Goal: Task Accomplishment & Management: Manage account settings

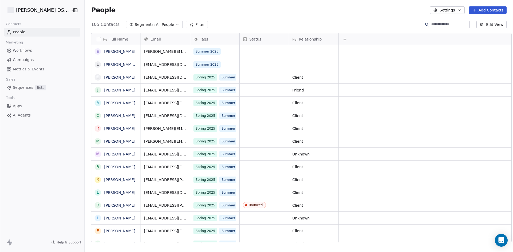
scroll to position [218, 429]
click at [25, 51] on span "Workflows" at bounding box center [22, 51] width 19 height 6
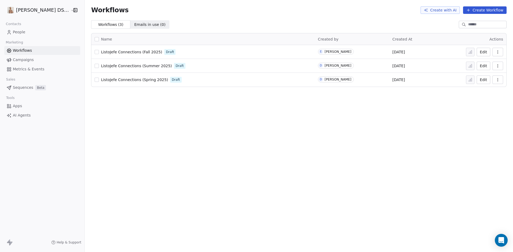
click at [123, 53] on span "ListoJefe Connections (Fall 2025)" at bounding box center [131, 52] width 61 height 4
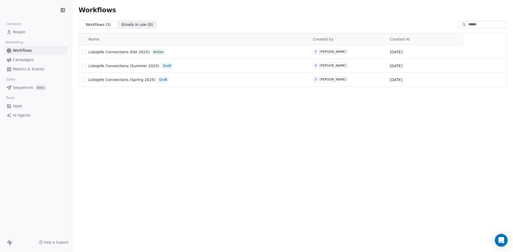
click at [22, 32] on span "People" at bounding box center [19, 32] width 13 height 6
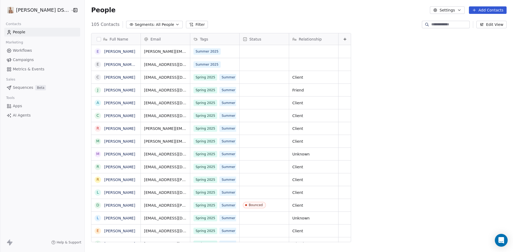
scroll to position [218, 429]
click at [96, 50] on button "grid" at bounding box center [98, 51] width 4 height 4
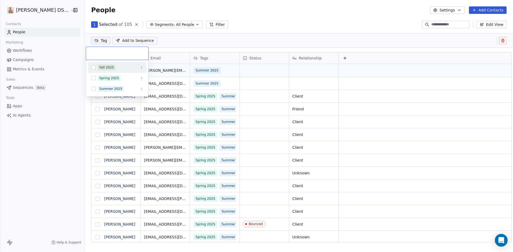
click at [96, 42] on html "Daniel Simpson DS Realty Contacts People Marketing Workflows Campaigns Metrics …" at bounding box center [256, 126] width 513 height 252
click at [93, 68] on button "Suggestions" at bounding box center [93, 67] width 4 height 4
click at [140, 66] on icon "Suggestions" at bounding box center [141, 67] width 3 height 3
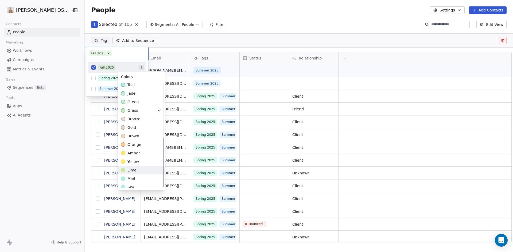
scroll to position [116, 0]
click at [135, 142] on span "orange" at bounding box center [134, 141] width 14 height 5
click at [163, 54] on html "Daniel Simpson DS Realty Contacts People Marketing Workflows Campaigns Metrics …" at bounding box center [256, 126] width 513 height 252
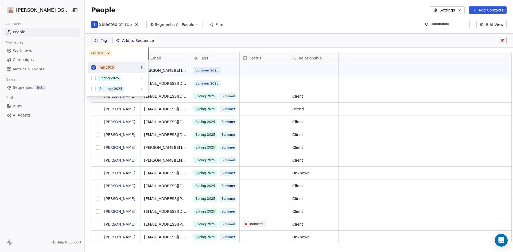
click at [163, 49] on html "Daniel Simpson DS Realty Contacts People Marketing Workflows Campaigns Metrics …" at bounding box center [256, 126] width 513 height 252
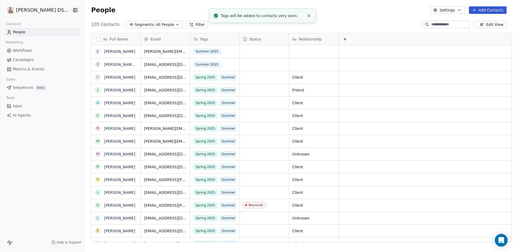
scroll to position [3, 0]
click at [24, 48] on span "Workflows" at bounding box center [22, 51] width 19 height 6
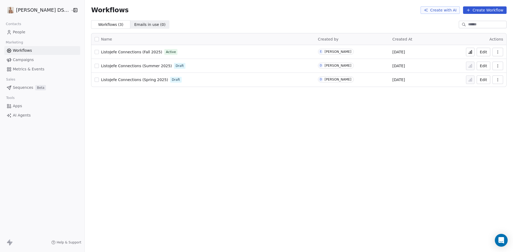
click at [148, 52] on span "ListoJefe Connections (Fall 2025)" at bounding box center [131, 52] width 61 height 4
click at [23, 32] on span "People" at bounding box center [19, 32] width 13 height 6
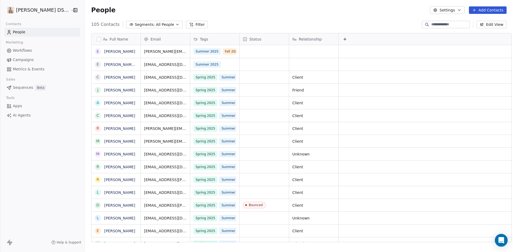
scroll to position [218, 429]
click at [491, 11] on button "Add Contacts" at bounding box center [488, 9] width 38 height 7
click at [485, 23] on span "Create new contact" at bounding box center [490, 22] width 37 height 6
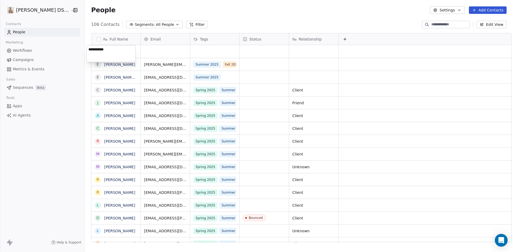
type textarea "**********"
click at [155, 48] on html "Daniel Simpson DS Realty Contacts People Marketing Workflows Campaigns Metrics …" at bounding box center [256, 126] width 513 height 252
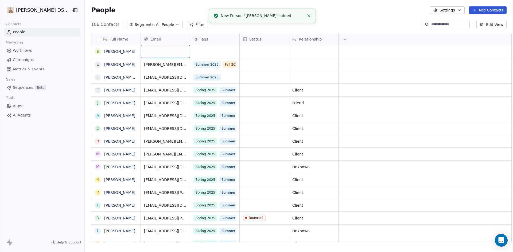
click at [155, 49] on div "grid" at bounding box center [165, 51] width 49 height 13
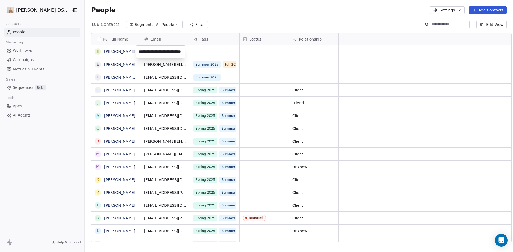
type input "**********"
click at [204, 50] on div "grid" at bounding box center [214, 51] width 49 height 13
click at [196, 53] on div "grid" at bounding box center [214, 51] width 49 height 13
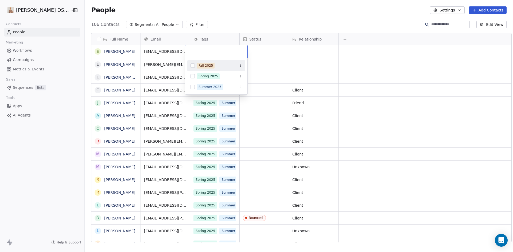
click at [191, 65] on button "Suggestions" at bounding box center [192, 66] width 4 height 4
click at [224, 9] on html "Daniel Simpson DS Realty Contacts People Marketing Workflows Campaigns Metrics …" at bounding box center [256, 126] width 513 height 252
click at [23, 50] on span "Workflows" at bounding box center [22, 51] width 19 height 6
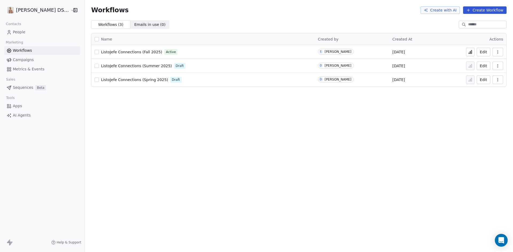
click at [136, 52] on span "ListoJefe Connections (Fall 2025)" at bounding box center [131, 52] width 61 height 4
click at [20, 69] on span "Metrics & Events" at bounding box center [29, 70] width 32 height 6
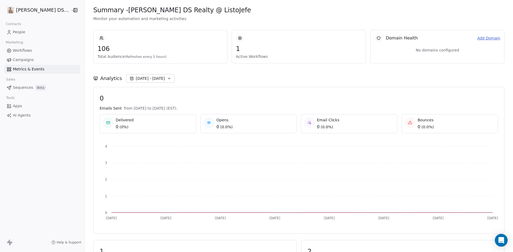
click at [22, 52] on span "Workflows" at bounding box center [22, 51] width 19 height 6
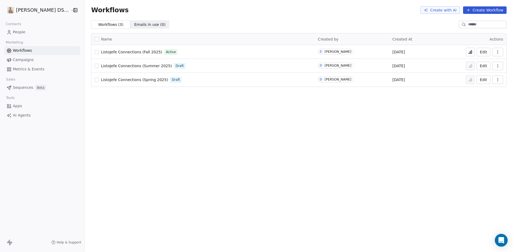
click at [494, 51] on button "button" at bounding box center [497, 52] width 11 height 9
click at [486, 64] on span "Analytics" at bounding box center [483, 64] width 17 height 5
click at [26, 12] on html "[PERSON_NAME] DS Realty Contacts People Marketing Workflows Campaigns Metrics &…" at bounding box center [256, 126] width 513 height 252
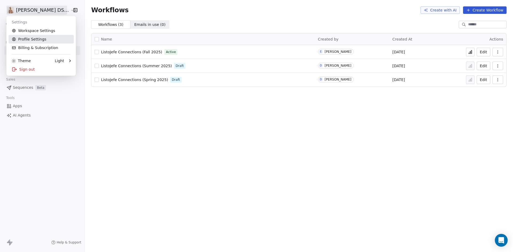
click at [30, 36] on link "Profile Settings" at bounding box center [41, 39] width 65 height 9
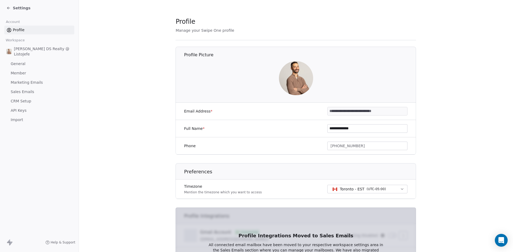
click at [27, 92] on span "Sales Emails" at bounding box center [23, 92] width 24 height 6
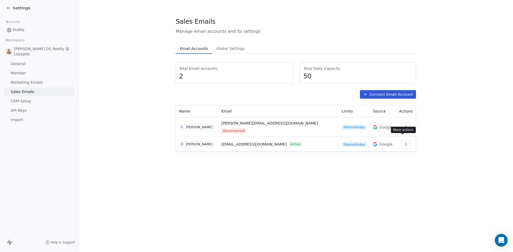
click at [404, 142] on icon "button" at bounding box center [406, 144] width 4 height 4
click at [396, 151] on span "Settings" at bounding box center [394, 152] width 15 height 6
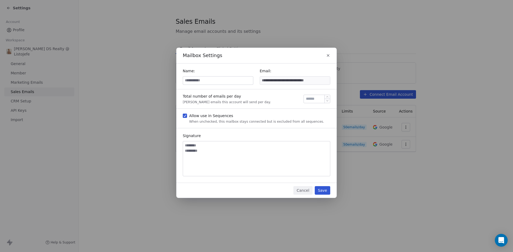
click at [315, 98] on input "**" at bounding box center [317, 99] width 24 height 4
click at [306, 191] on button "Cancel" at bounding box center [302, 190] width 19 height 9
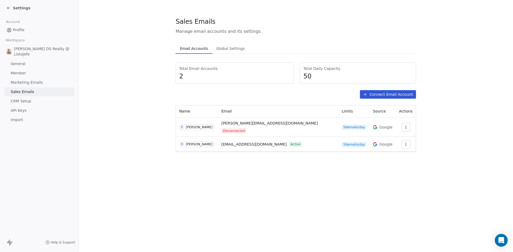
click at [229, 51] on span "Global Settings" at bounding box center [230, 48] width 33 height 7
click at [190, 49] on span "Email Accounts" at bounding box center [194, 48] width 32 height 7
click at [56, 244] on span "Help & Support" at bounding box center [63, 243] width 25 height 4
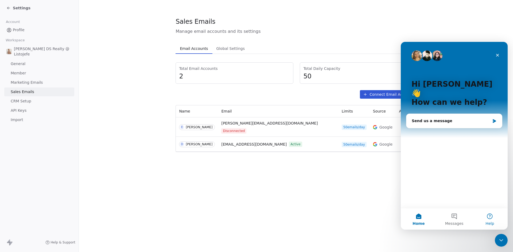
click at [488, 217] on button "Help" at bounding box center [490, 219] width 36 height 21
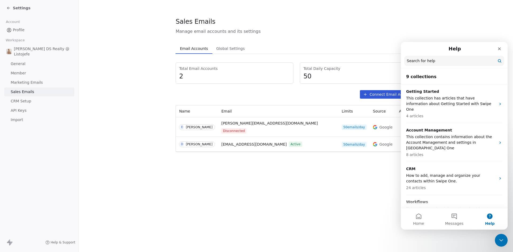
click at [427, 62] on input "Search for help" at bounding box center [454, 61] width 100 height 10
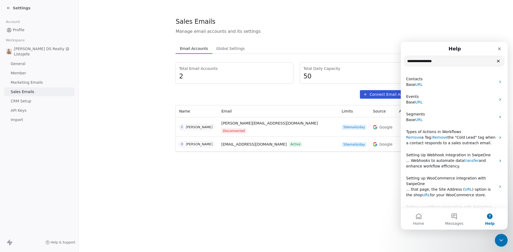
click at [431, 61] on input "**********" at bounding box center [453, 61] width 99 height 10
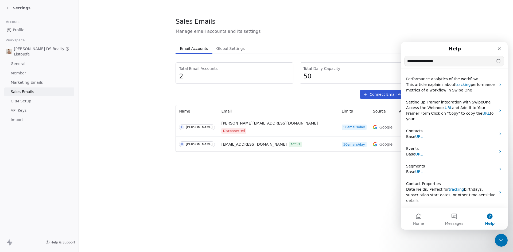
click at [443, 64] on input "**********" at bounding box center [453, 61] width 99 height 10
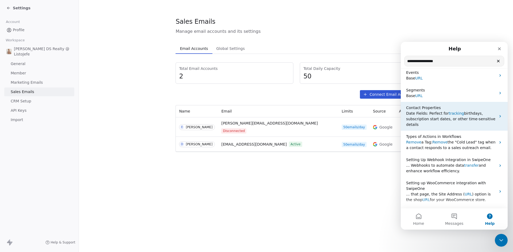
scroll to position [80, 0]
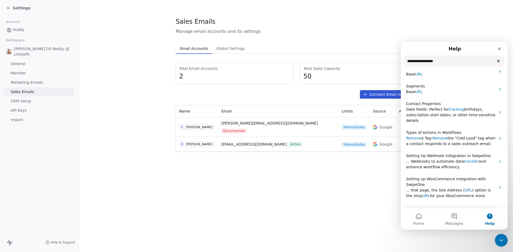
type input "**********"
click at [443, 65] on input "**********" at bounding box center [453, 61] width 99 height 10
drag, startPoint x: 441, startPoint y: 62, endPoint x: 407, endPoint y: 64, distance: 33.7
click at [407, 64] on input "**********" at bounding box center [453, 61] width 99 height 10
click at [21, 7] on span "Settings" at bounding box center [22, 7] width 18 height 5
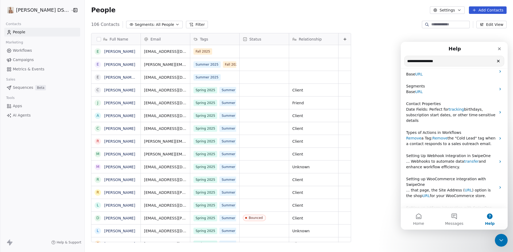
scroll to position [218, 429]
click at [452, 10] on button "Settings" at bounding box center [447, 9] width 34 height 7
click at [499, 48] on icon "Close" at bounding box center [499, 49] width 4 height 4
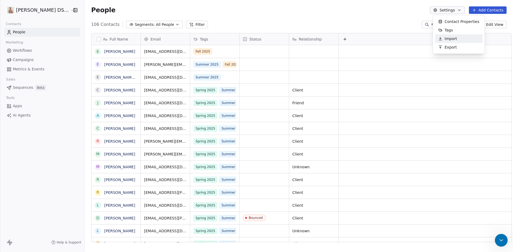
scroll to position [0, 0]
click at [37, 11] on html "Daniel Simpson DS Realty Contacts People Marketing Workflows Campaigns Metrics …" at bounding box center [256, 126] width 513 height 252
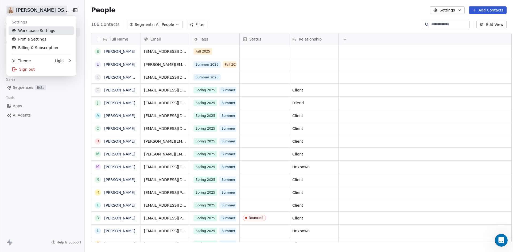
click at [36, 32] on link "Workspace Settings" at bounding box center [41, 30] width 65 height 9
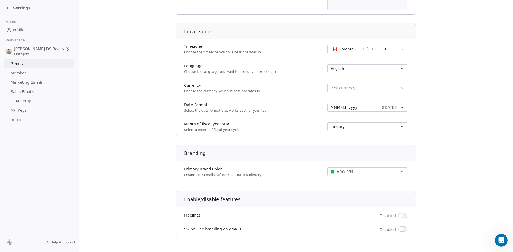
scroll to position [206, 0]
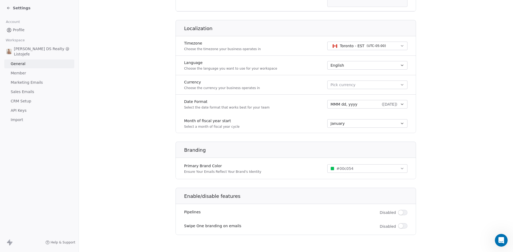
click at [15, 93] on span "Sales Emails" at bounding box center [23, 92] width 24 height 6
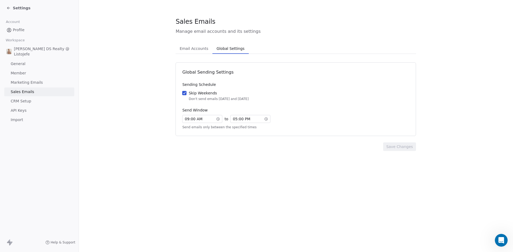
click at [227, 47] on span "Global Settings" at bounding box center [231, 48] width 32 height 7
click at [20, 74] on span "Member" at bounding box center [18, 74] width 15 height 6
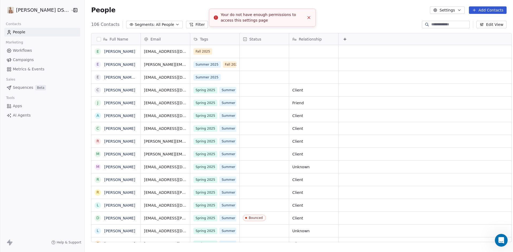
scroll to position [218, 429]
click at [31, 5] on div "[PERSON_NAME] DS Realty" at bounding box center [42, 10] width 84 height 20
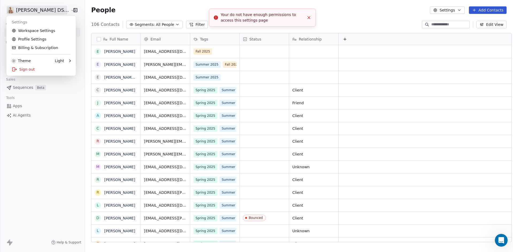
click at [31, 8] on html "Daniel Simpson DS Realty Contacts People Marketing Workflows Campaigns Metrics …" at bounding box center [256, 126] width 513 height 252
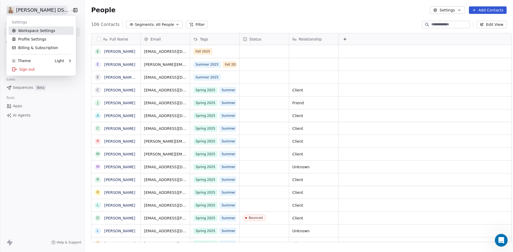
click at [25, 33] on link "Workspace Settings" at bounding box center [41, 30] width 65 height 9
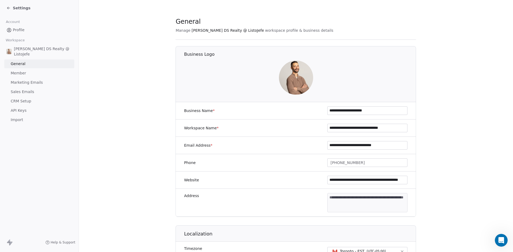
click at [27, 83] on span "Marketing Emails" at bounding box center [27, 83] width 32 height 6
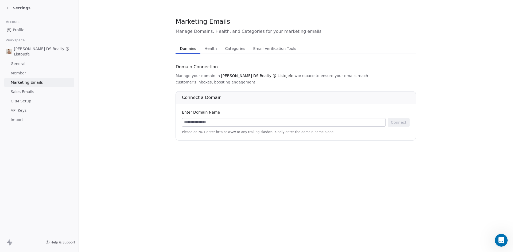
click at [24, 93] on span "Sales Emails" at bounding box center [23, 92] width 24 height 6
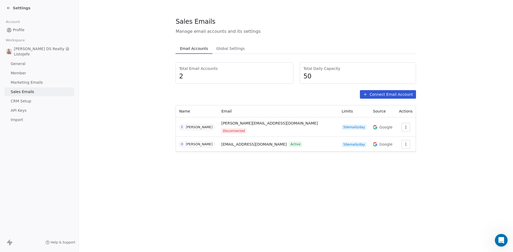
click at [25, 102] on span "CRM Setup" at bounding box center [21, 102] width 21 height 6
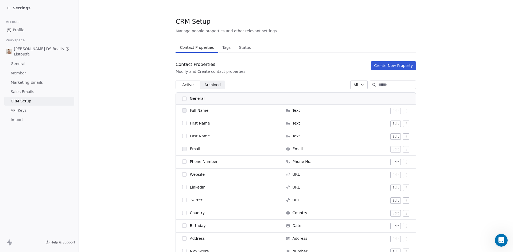
click at [26, 112] on link "API Keys" at bounding box center [39, 110] width 70 height 9
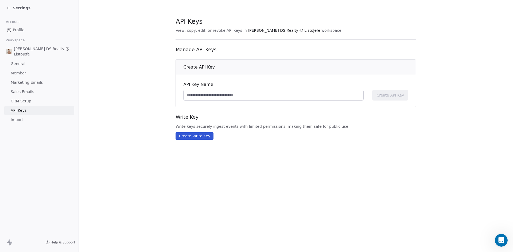
click at [22, 121] on span "Import" at bounding box center [17, 120] width 12 height 6
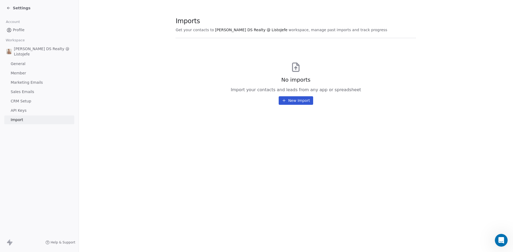
click at [19, 8] on span "Settings" at bounding box center [22, 7] width 18 height 5
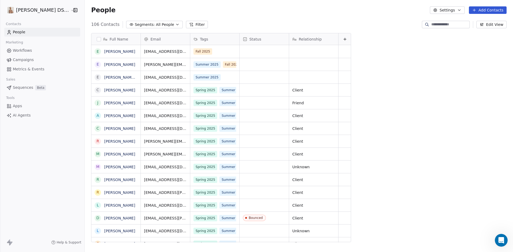
scroll to position [218, 429]
click at [19, 8] on html "Daniel Simpson DS Realty Contacts People Marketing Workflows Campaigns Metrics …" at bounding box center [256, 126] width 513 height 252
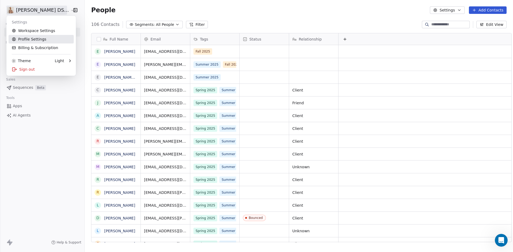
click at [25, 39] on link "Profile Settings" at bounding box center [41, 39] width 65 height 9
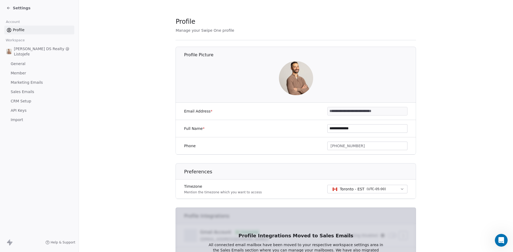
click at [18, 9] on span "Settings" at bounding box center [22, 7] width 18 height 5
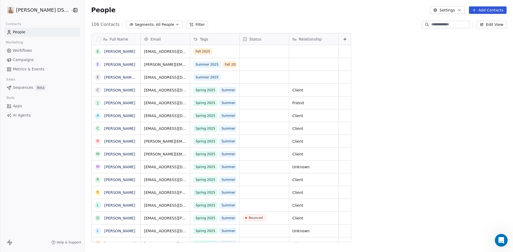
scroll to position [218, 429]
click at [24, 57] on span "Campaigns" at bounding box center [23, 60] width 21 height 6
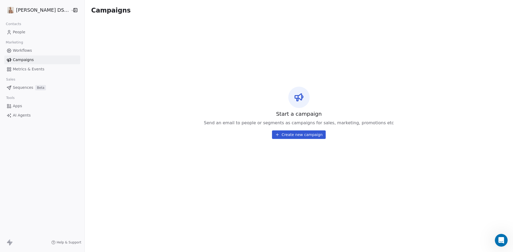
click at [21, 69] on span "Metrics & Events" at bounding box center [29, 70] width 32 height 6
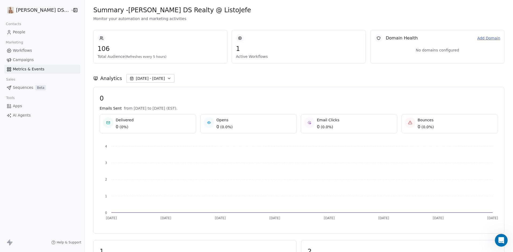
click at [22, 50] on span "Workflows" at bounding box center [22, 51] width 19 height 6
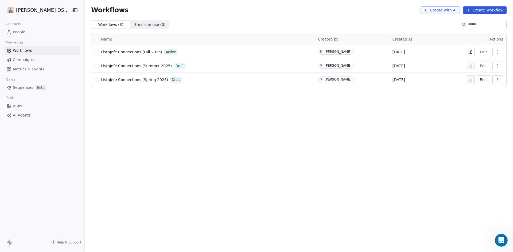
click at [484, 54] on button "Edit" at bounding box center [484, 52] width 14 height 9
click at [20, 31] on span "People" at bounding box center [19, 32] width 13 height 6
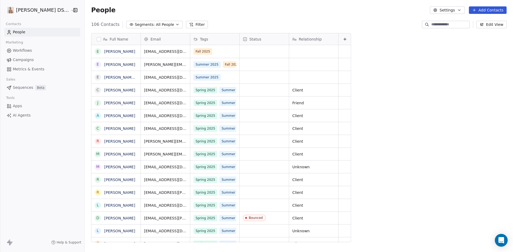
scroll to position [218, 429]
click at [212, 51] on icon "grid" at bounding box center [214, 51] width 4 height 4
click at [300, 11] on div "People Settings Add Contacts" at bounding box center [298, 9] width 415 height 7
click at [487, 8] on button "Add Contacts" at bounding box center [488, 9] width 38 height 7
click at [485, 20] on span "Create new contact" at bounding box center [490, 22] width 37 height 6
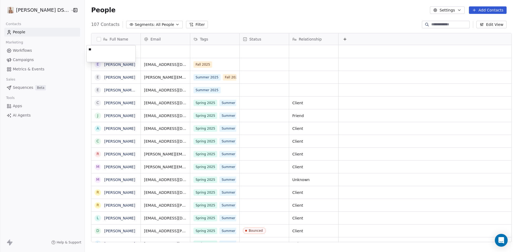
type textarea "***"
click at [149, 49] on html "[PERSON_NAME] DS Realty Contacts People Marketing Workflows Campaigns Metrics &…" at bounding box center [256, 126] width 513 height 252
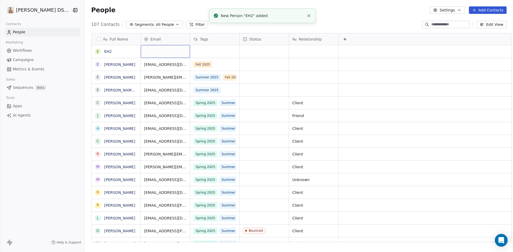
click at [165, 49] on div "grid" at bounding box center [165, 51] width 49 height 13
click at [156, 52] on div "grid" at bounding box center [165, 51] width 49 height 13
click at [155, 52] on div "grid" at bounding box center [165, 51] width 49 height 13
click at [154, 49] on div "grid" at bounding box center [165, 51] width 49 height 13
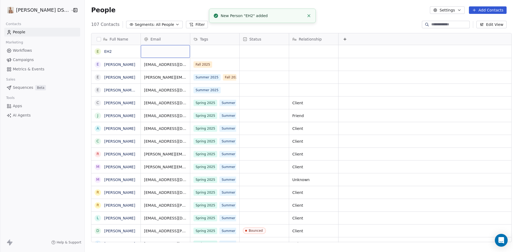
click at [154, 49] on div "grid" at bounding box center [165, 51] width 49 height 13
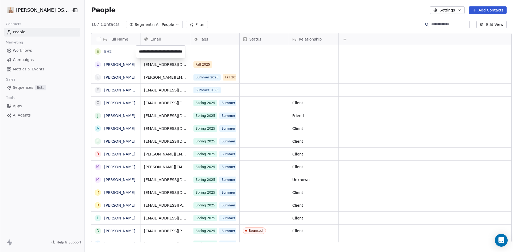
scroll to position [0, 17]
click at [164, 50] on input "**********" at bounding box center [160, 51] width 47 height 11
type input "**********"
click at [211, 52] on div "grid" at bounding box center [214, 51] width 49 height 13
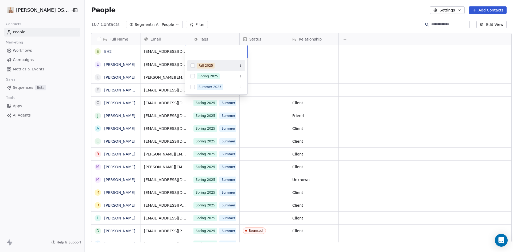
click at [193, 66] on button "Suggestions" at bounding box center [192, 66] width 4 height 4
click at [228, 11] on html "Daniel Simpson DS Realty Contacts People Marketing Workflows Campaigns Metrics …" at bounding box center [256, 126] width 513 height 252
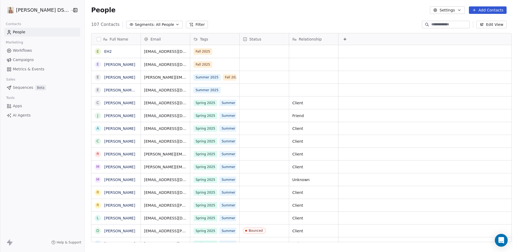
click at [31, 11] on html "Daniel Simpson DS Realty Contacts People Marketing Workflows Campaigns Metrics …" at bounding box center [256, 126] width 513 height 252
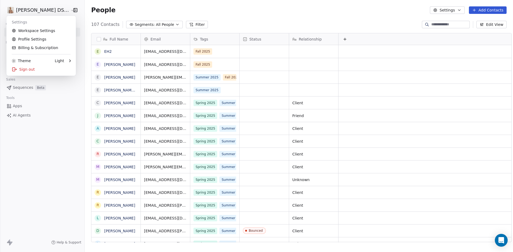
click at [62, 242] on html "Daniel Simpson DS Realty Contacts People Marketing Workflows Campaigns Metrics …" at bounding box center [256, 126] width 513 height 252
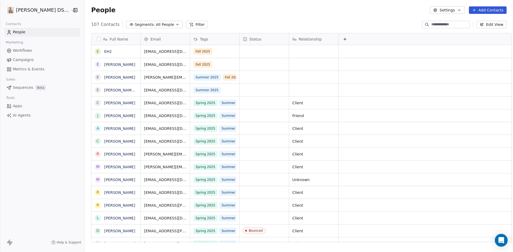
click at [62, 242] on span "Help & Support" at bounding box center [69, 243] width 25 height 4
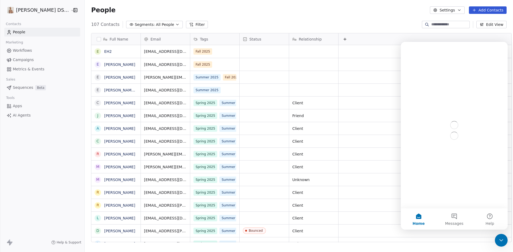
scroll to position [0, 0]
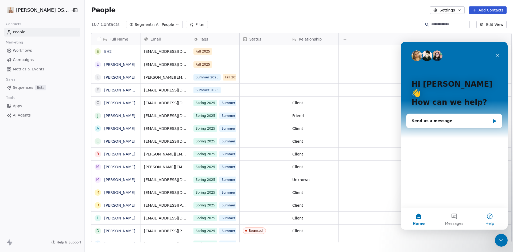
click at [488, 217] on button "Help" at bounding box center [490, 219] width 36 height 21
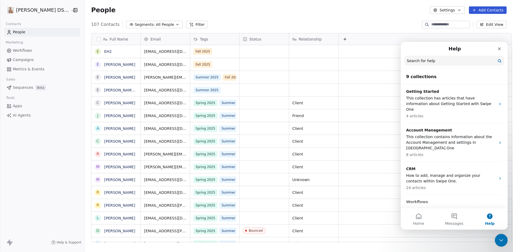
click at [416, 63] on input "Search for help" at bounding box center [454, 61] width 100 height 10
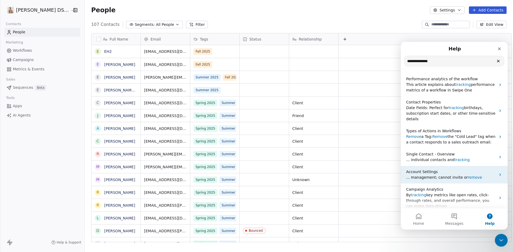
scroll to position [27, 0]
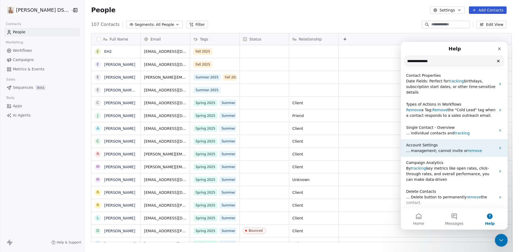
type input "**********"
click at [430, 147] on span "Account Settings" at bounding box center [422, 145] width 32 height 4
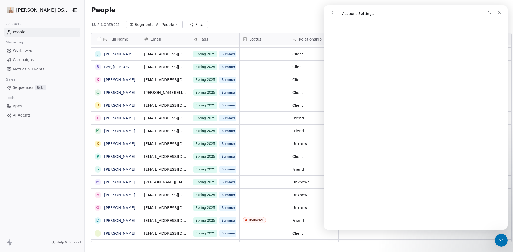
scroll to position [401, 0]
click at [486, 12] on button "Collapse window" at bounding box center [489, 12] width 10 height 10
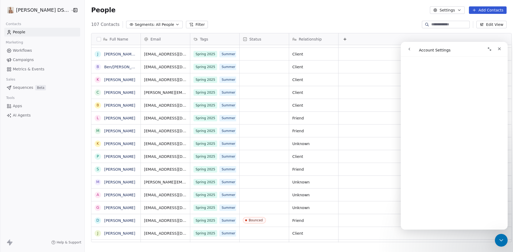
scroll to position [400, 0]
click at [489, 50] on icon "Expand window" at bounding box center [489, 49] width 4 height 4
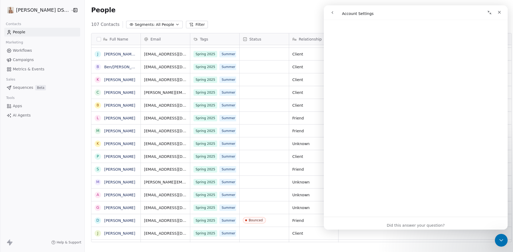
scroll to position [704, 0]
click at [331, 13] on icon "go back" at bounding box center [332, 12] width 4 height 4
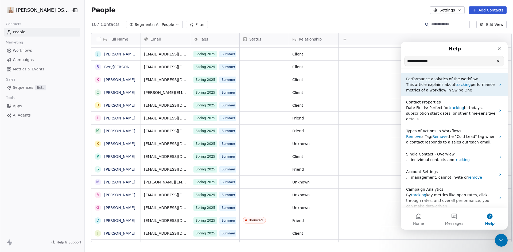
click at [430, 87] on span "This article explains about" at bounding box center [430, 85] width 49 height 4
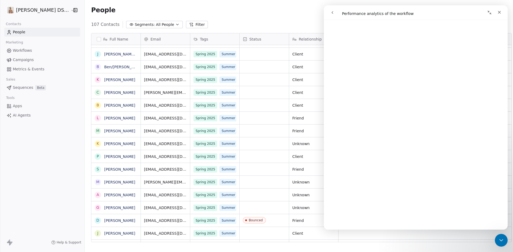
scroll to position [107, 0]
click at [30, 49] on span "Workflows" at bounding box center [22, 51] width 19 height 6
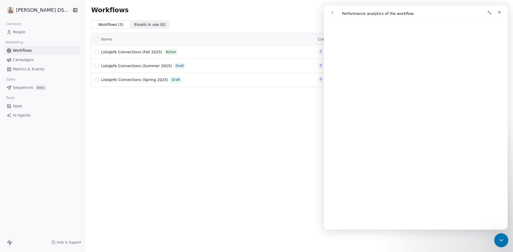
click at [502, 237] on icon "Close Intercom Messenger" at bounding box center [500, 240] width 6 height 6
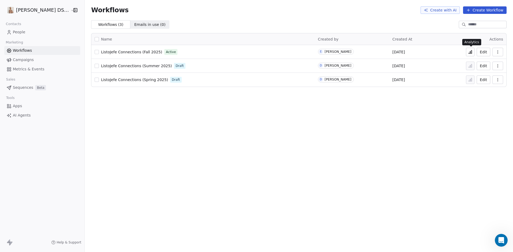
click at [472, 52] on icon at bounding box center [471, 51] width 1 height 3
click at [501, 240] on icon "Open Intercom Messenger" at bounding box center [501, 240] width 6 height 7
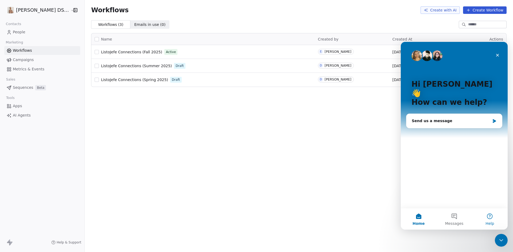
click at [482, 213] on button "Help" at bounding box center [490, 219] width 36 height 21
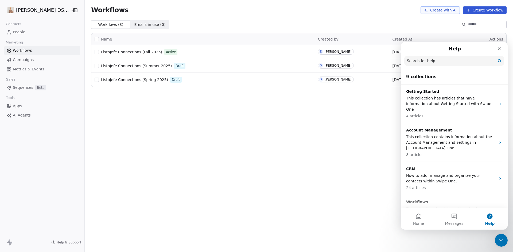
click at [441, 61] on input "Search for help" at bounding box center [454, 61] width 100 height 10
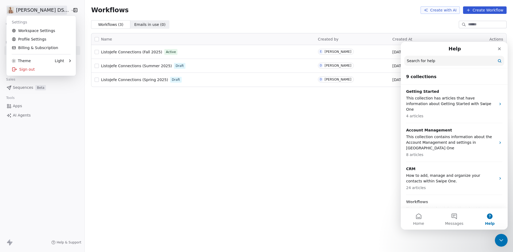
click at [51, 9] on html "[PERSON_NAME] DS Realty Contacts People Marketing Workflows Campaigns Metrics &…" at bounding box center [256, 126] width 513 height 252
click at [30, 49] on link "Billing & Subscription" at bounding box center [41, 48] width 65 height 9
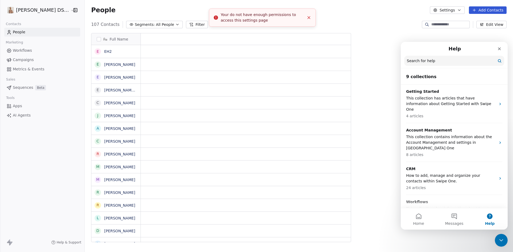
scroll to position [218, 429]
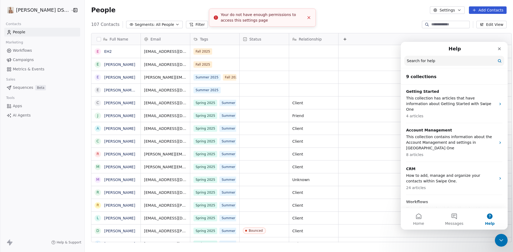
click at [40, 11] on html "Daniel Simpson DS Realty Contacts People Marketing Workflows Campaigns Metrics …" at bounding box center [256, 126] width 513 height 252
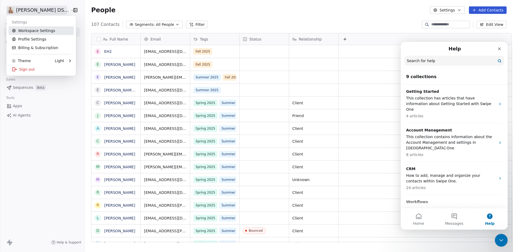
click at [27, 32] on link "Workspace Settings" at bounding box center [41, 30] width 65 height 9
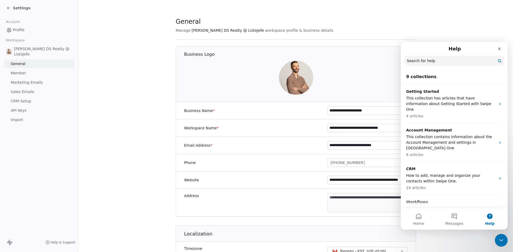
click at [29, 84] on span "Marketing Emails" at bounding box center [27, 83] width 32 height 6
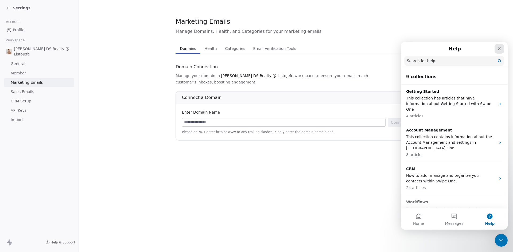
click at [497, 47] on icon "Close" at bounding box center [499, 49] width 4 height 4
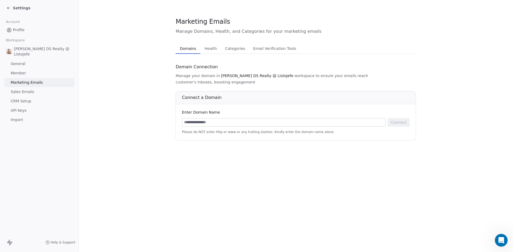
click at [205, 46] on span "Health" at bounding box center [211, 48] width 17 height 7
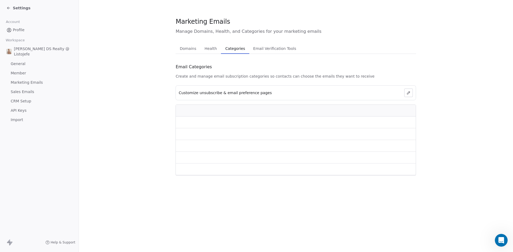
click at [229, 49] on span "Categories" at bounding box center [235, 48] width 24 height 7
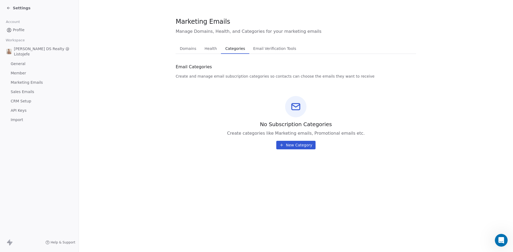
click at [265, 50] on span "Email Verification Tools" at bounding box center [274, 48] width 47 height 7
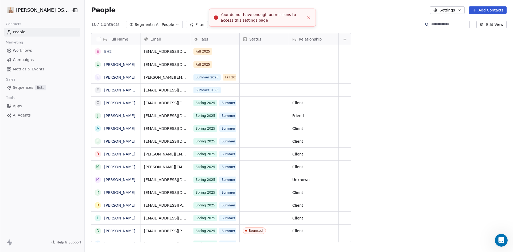
scroll to position [218, 429]
click at [21, 52] on span "Workflows" at bounding box center [22, 51] width 19 height 6
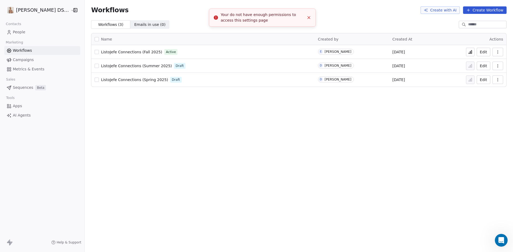
click at [21, 52] on span "Workflows" at bounding box center [22, 51] width 19 height 6
click at [29, 11] on html "Daniel Simpson DS Realty Contacts People Marketing Workflows Campaigns Metrics …" at bounding box center [256, 126] width 513 height 252
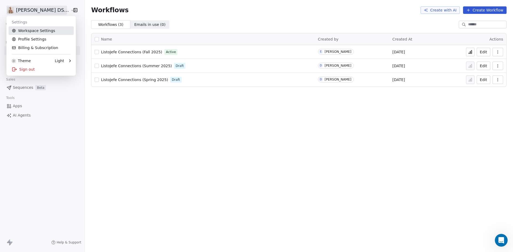
click at [25, 33] on link "Workspace Settings" at bounding box center [41, 30] width 65 height 9
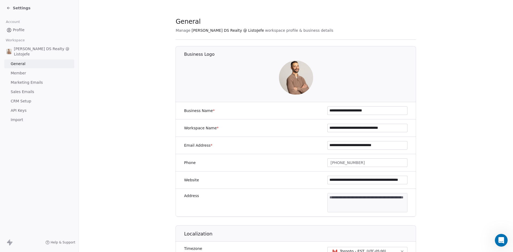
click at [25, 91] on span "Sales Emails" at bounding box center [23, 92] width 24 height 6
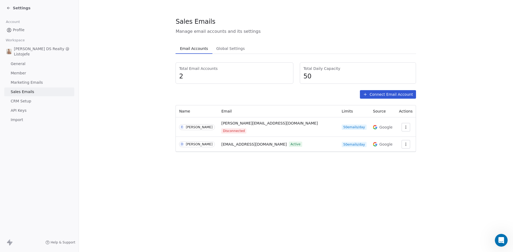
click at [18, 103] on span "CRM Setup" at bounding box center [21, 102] width 21 height 6
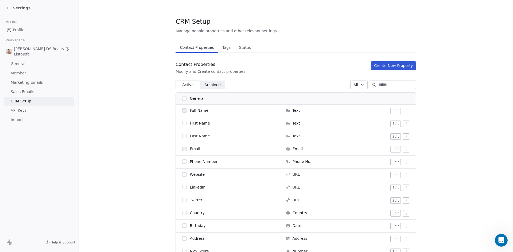
click at [220, 49] on span "Tags" at bounding box center [226, 47] width 13 height 7
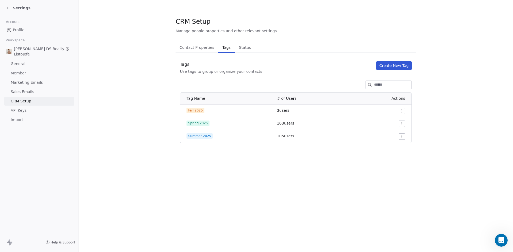
click at [239, 48] on span "Status" at bounding box center [245, 47] width 16 height 7
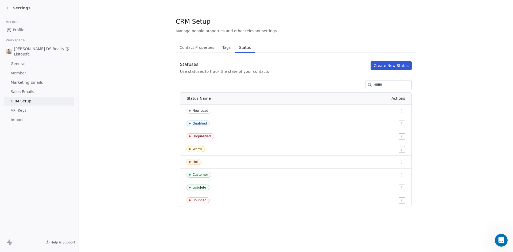
click at [187, 45] on span "Contact Properties" at bounding box center [196, 47] width 39 height 7
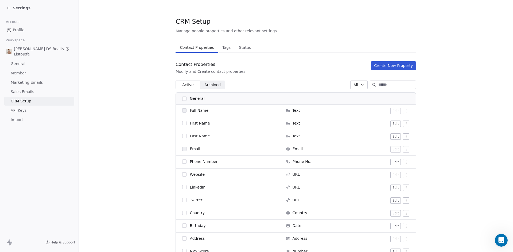
click at [22, 112] on span "API Keys" at bounding box center [19, 111] width 16 height 6
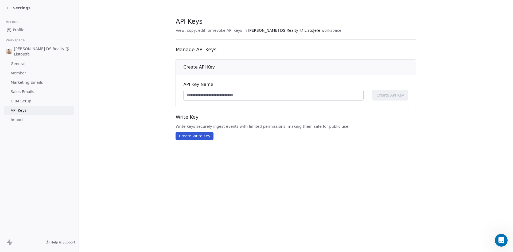
click at [21, 122] on span "Import" at bounding box center [17, 120] width 12 height 6
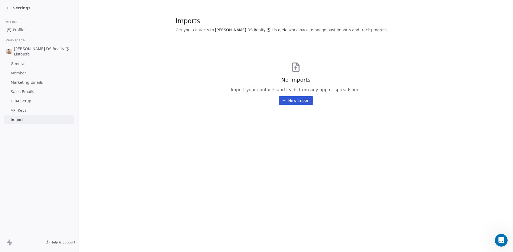
click at [18, 63] on span "General" at bounding box center [18, 64] width 15 height 6
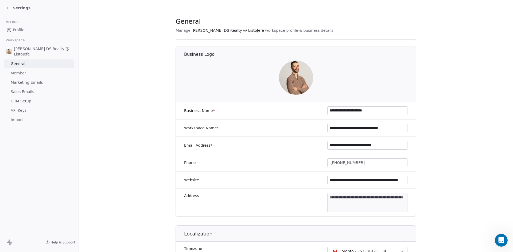
click at [19, 29] on span "Profile" at bounding box center [19, 30] width 12 height 6
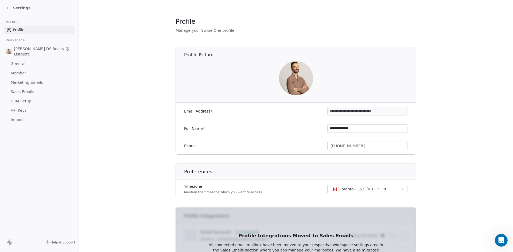
click at [19, 6] on span "Settings" at bounding box center [22, 7] width 18 height 5
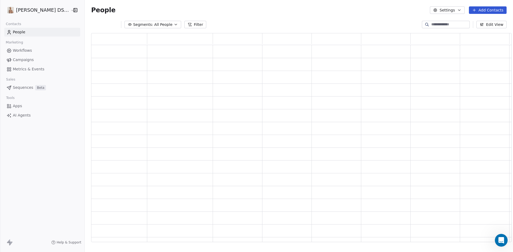
scroll to position [205, 416]
click at [24, 10] on html "Daniel Simpson DS Realty Contacts People Marketing Workflows Campaigns Metrics …" at bounding box center [256, 126] width 513 height 252
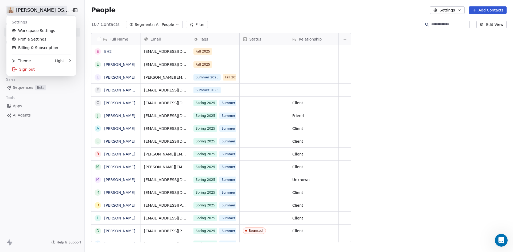
scroll to position [218, 429]
click at [30, 153] on html "Daniel Simpson DS Realty Contacts People Marketing Workflows Campaigns Metrics …" at bounding box center [256, 126] width 513 height 252
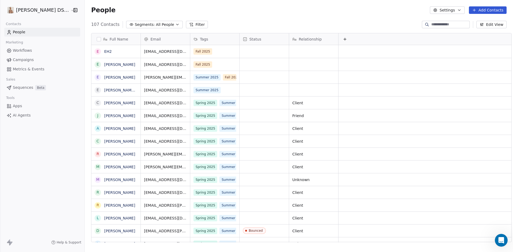
click at [17, 107] on span "Apps" at bounding box center [17, 106] width 9 height 6
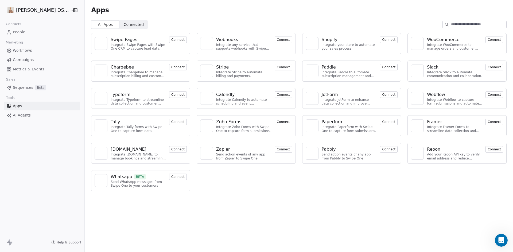
click at [124, 26] on span "Connected" at bounding box center [134, 25] width 20 height 6
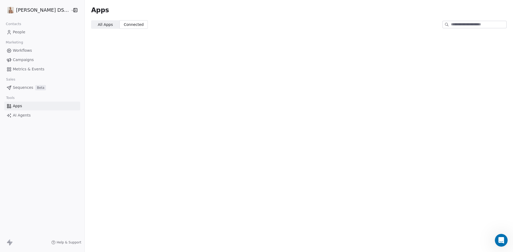
click at [103, 24] on span "All Apps" at bounding box center [105, 25] width 15 height 6
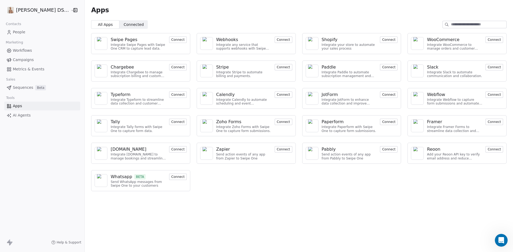
click at [27, 116] on span "AI Agents" at bounding box center [22, 116] width 18 height 6
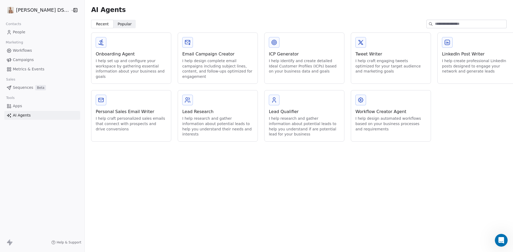
click at [26, 70] on span "Metrics & Events" at bounding box center [29, 70] width 32 height 6
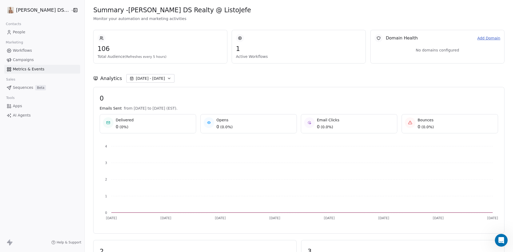
click at [240, 38] on icon at bounding box center [240, 38] width 1 height 1
click at [26, 50] on span "Workflows" at bounding box center [22, 51] width 19 height 6
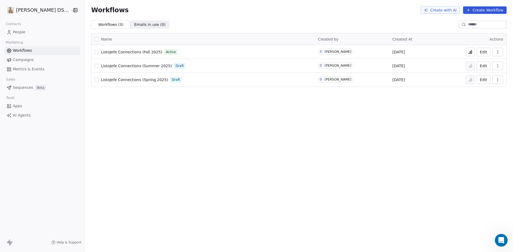
click at [125, 53] on span "ListoJefe Connections (Fall 2025)" at bounding box center [131, 52] width 61 height 4
click at [21, 33] on span "People" at bounding box center [19, 32] width 13 height 6
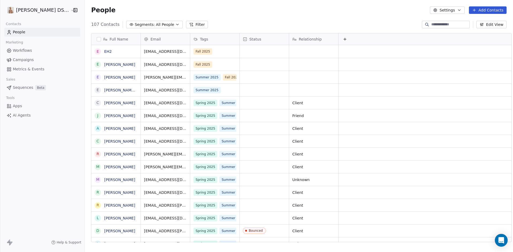
scroll to position [218, 429]
click at [212, 49] on icon "grid" at bounding box center [214, 51] width 4 height 4
click at [485, 10] on button "Add Contacts" at bounding box center [488, 9] width 38 height 7
click at [479, 19] on span "Create new contact" at bounding box center [490, 22] width 37 height 6
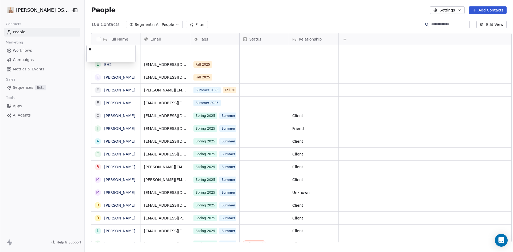
type textarea "***"
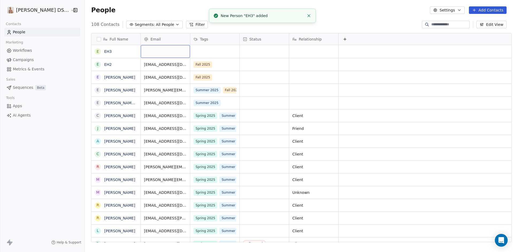
click at [154, 50] on div "grid" at bounding box center [165, 51] width 49 height 13
click at [162, 51] on input "**********" at bounding box center [160, 51] width 47 height 11
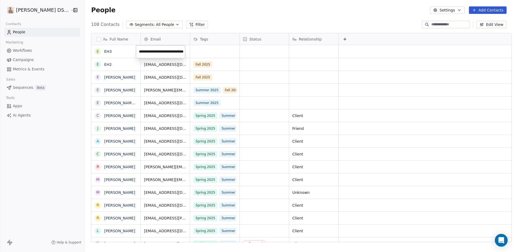
scroll to position [0, 18]
type input "**********"
click at [204, 51] on html "[PERSON_NAME] DS Realty Contacts People Marketing Workflows Campaigns Metrics &…" at bounding box center [256, 126] width 513 height 252
click at [211, 51] on div "grid" at bounding box center [214, 51] width 49 height 13
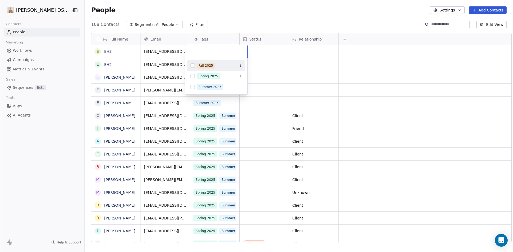
click at [193, 65] on button "Suggestions" at bounding box center [192, 66] width 4 height 4
click at [222, 15] on html "[PERSON_NAME] DS Realty Contacts People Marketing Workflows Campaigns Metrics &…" at bounding box center [256, 126] width 513 height 252
click at [53, 10] on html "[PERSON_NAME] DS Realty Contacts People Marketing Workflows Campaigns Metrics &…" at bounding box center [256, 126] width 513 height 252
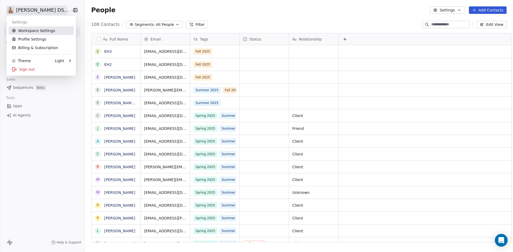
click at [33, 33] on link "Workspace Settings" at bounding box center [41, 30] width 65 height 9
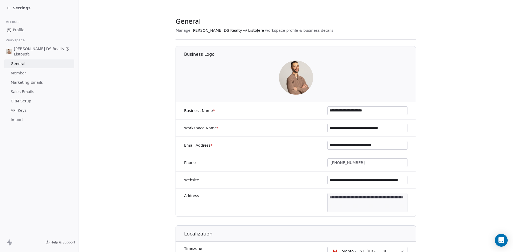
click at [30, 83] on span "Marketing Emails" at bounding box center [27, 83] width 32 height 6
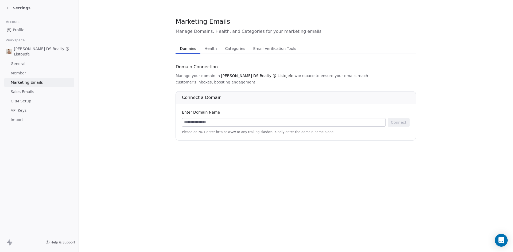
click at [25, 92] on span "Sales Emails" at bounding box center [23, 92] width 24 height 6
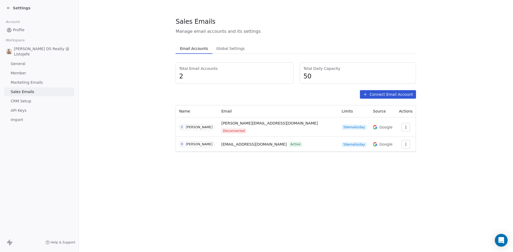
click at [406, 143] on icon "button" at bounding box center [406, 143] width 0 height 0
click at [399, 152] on span "Settings" at bounding box center [394, 152] width 15 height 6
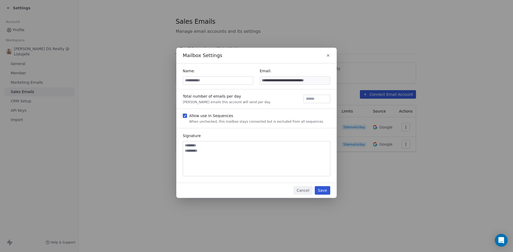
click at [303, 192] on button "Cancel" at bounding box center [302, 190] width 19 height 9
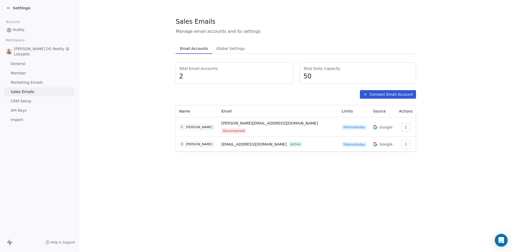
click at [21, 101] on span "CRM Setup" at bounding box center [21, 102] width 21 height 6
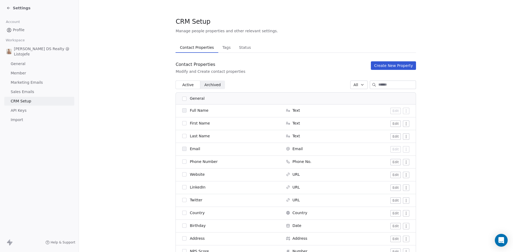
click at [220, 49] on span "Tags" at bounding box center [226, 47] width 13 height 7
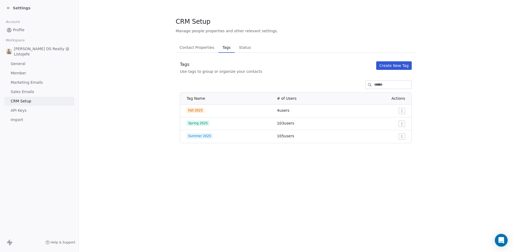
click at [237, 49] on span "Status" at bounding box center [245, 47] width 16 height 7
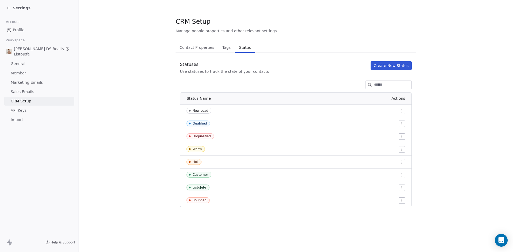
click at [23, 29] on span "Profile" at bounding box center [19, 30] width 12 height 6
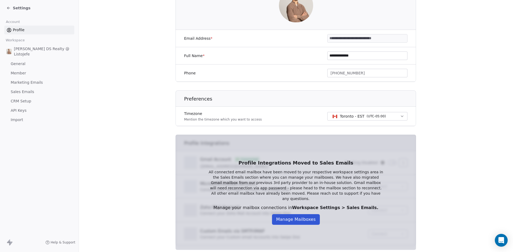
scroll to position [88, 0]
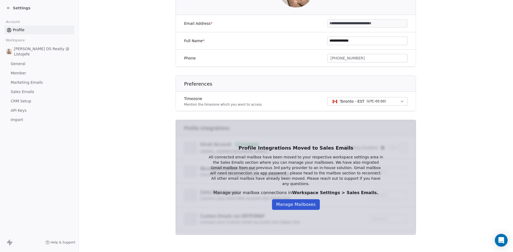
click at [280, 200] on button "Manage Mailboxes" at bounding box center [296, 205] width 48 height 11
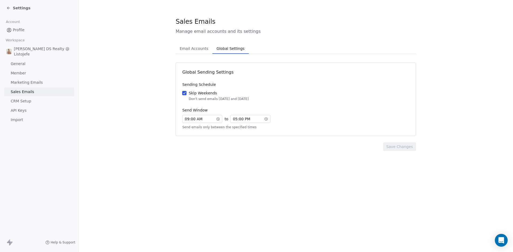
click at [226, 51] on span "Global Settings" at bounding box center [231, 48] width 32 height 7
click at [19, 6] on span "Settings" at bounding box center [22, 7] width 18 height 5
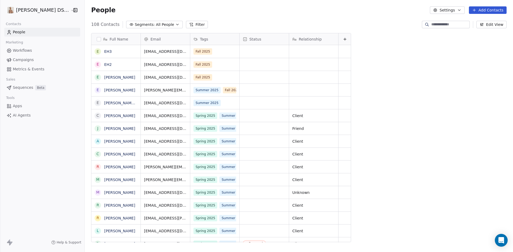
scroll to position [218, 429]
click at [23, 51] on span "Workflows" at bounding box center [22, 51] width 19 height 6
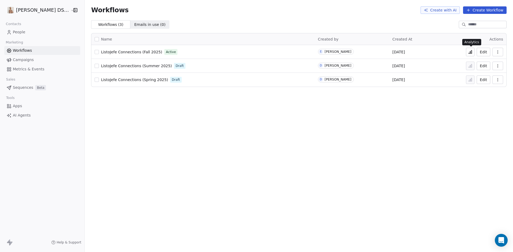
click at [471, 52] on icon at bounding box center [470, 52] width 4 height 4
click at [132, 52] on span "ListoJefe Connections (Fall 2025)" at bounding box center [131, 52] width 61 height 4
